Goal: Transaction & Acquisition: Purchase product/service

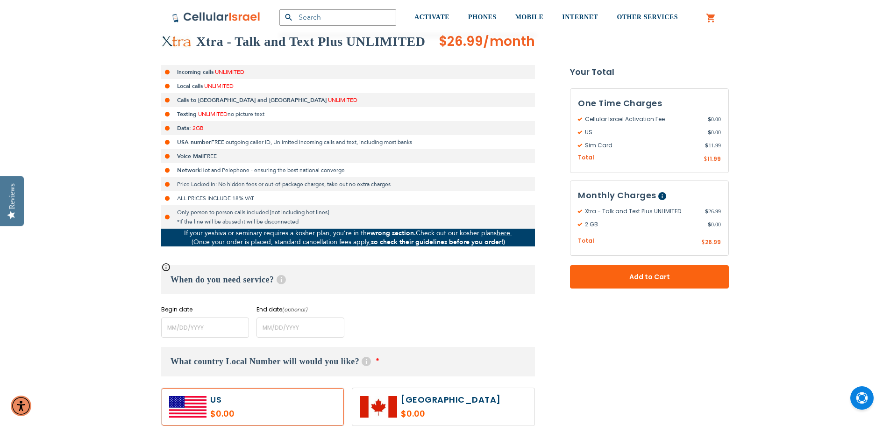
scroll to position [327, 0]
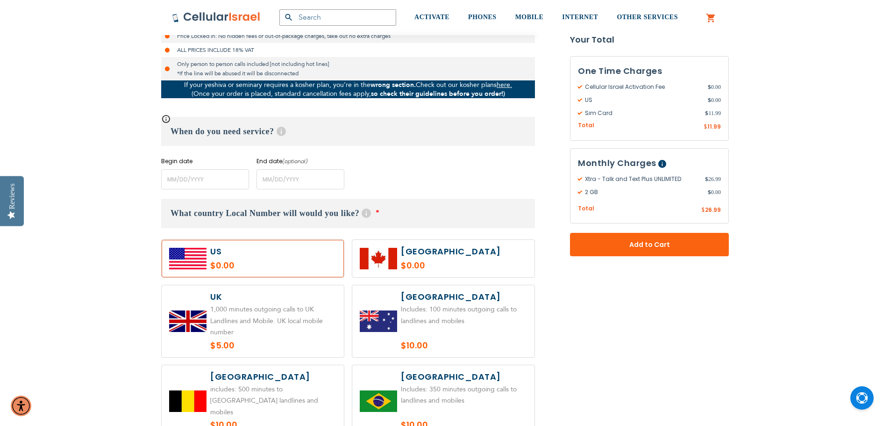
click at [242, 260] on label at bounding box center [253, 258] width 182 height 37
click at [233, 260] on label at bounding box center [253, 258] width 182 height 37
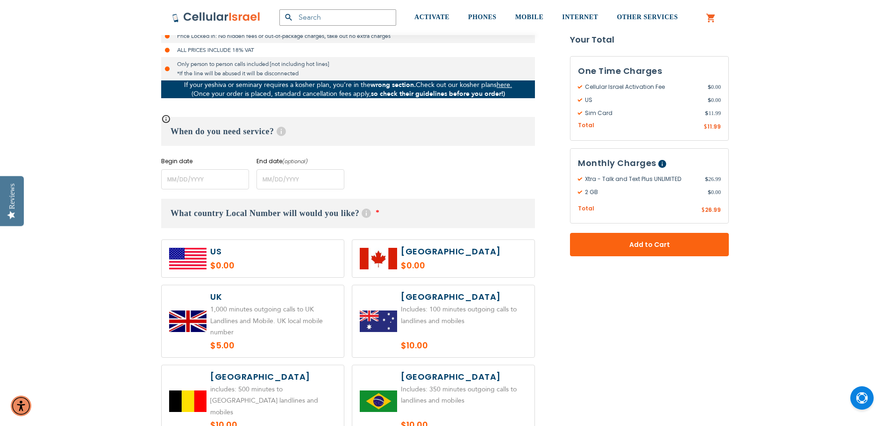
radio input "true"
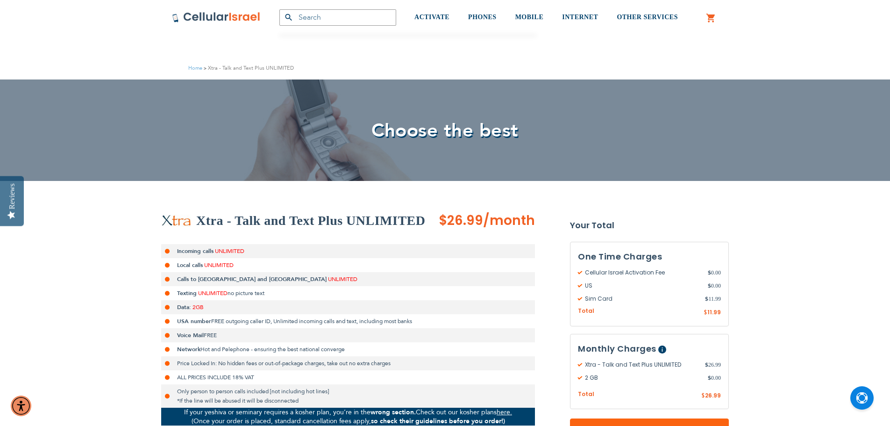
scroll to position [93, 0]
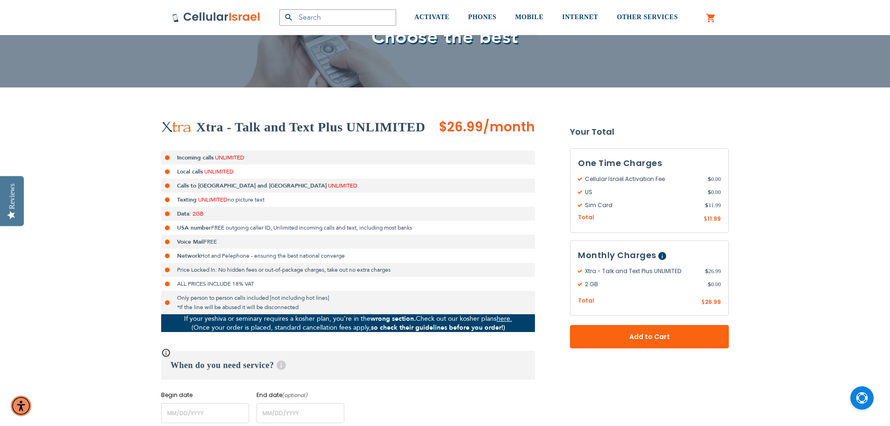
click at [255, 232] on li "USA number FREE outgoing caller ID, Unlimited incoming calls and text, includin…" at bounding box center [348, 227] width 374 height 14
click at [253, 249] on li "Network Hot and Pelephone - ensuring the best national converge" at bounding box center [348, 256] width 374 height 14
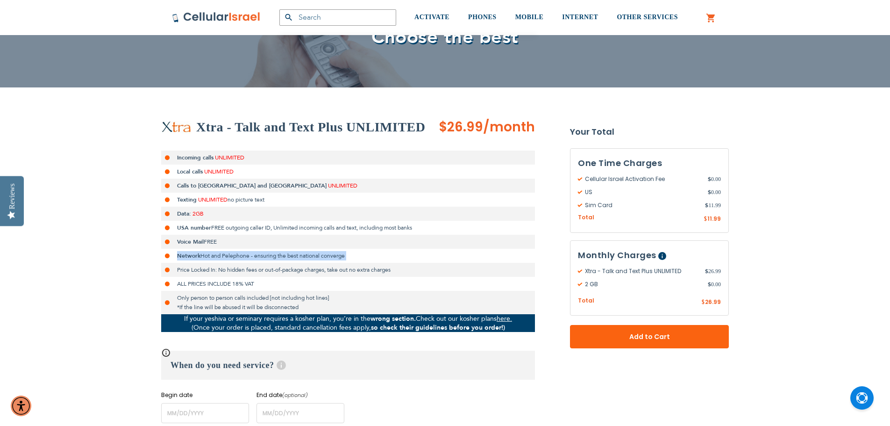
click at [253, 249] on li "Network Hot and Pelephone - ensuring the best national converge" at bounding box center [348, 256] width 374 height 14
click at [249, 265] on li "Price Locked In: No hidden fees or out-of-package charges, take out no extra ch…" at bounding box center [348, 270] width 374 height 14
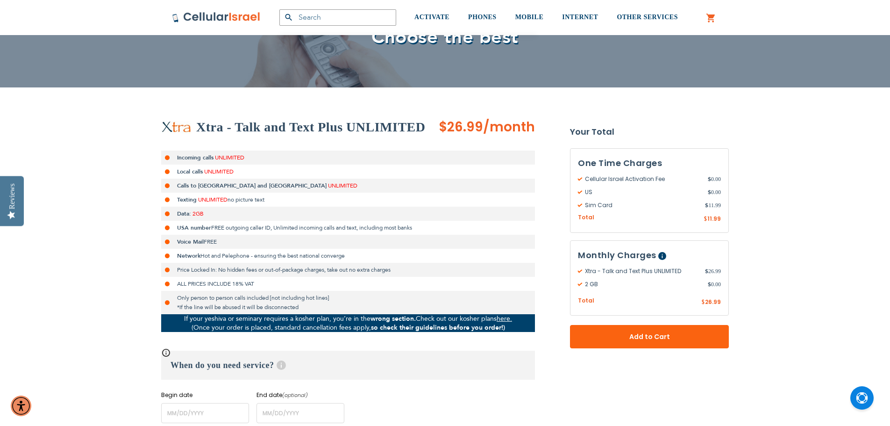
click at [290, 282] on li "ALL PRICES INCLUDE 18% VAT" at bounding box center [348, 284] width 374 height 14
click at [390, 195] on li "Texting UNLIMITED no picture text" at bounding box center [348, 199] width 374 height 14
